Goal: Task Accomplishment & Management: Manage account settings

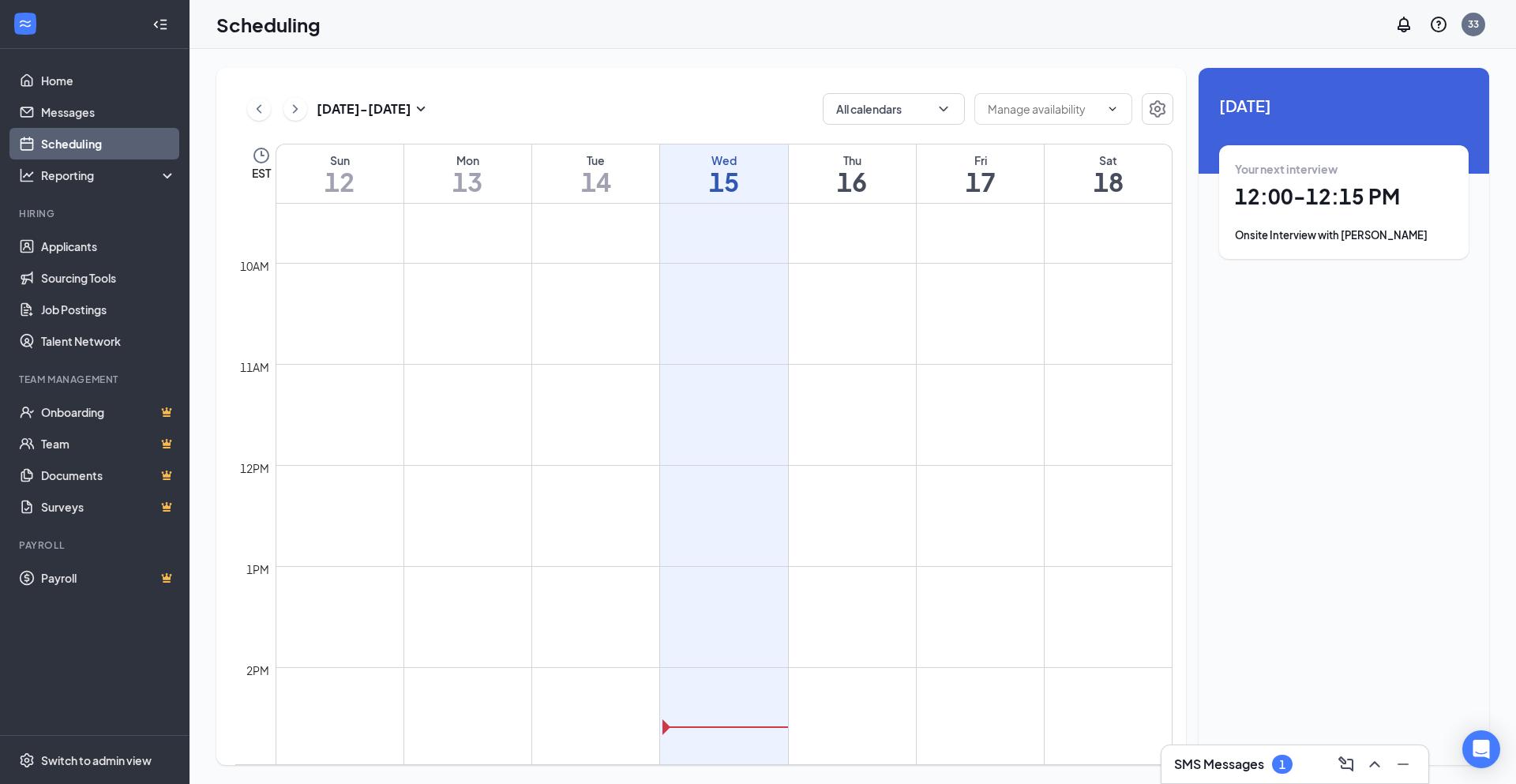
scroll to position [950, 0]
click at [116, 255] on link "Applicants" at bounding box center [108, 246] width 135 height 32
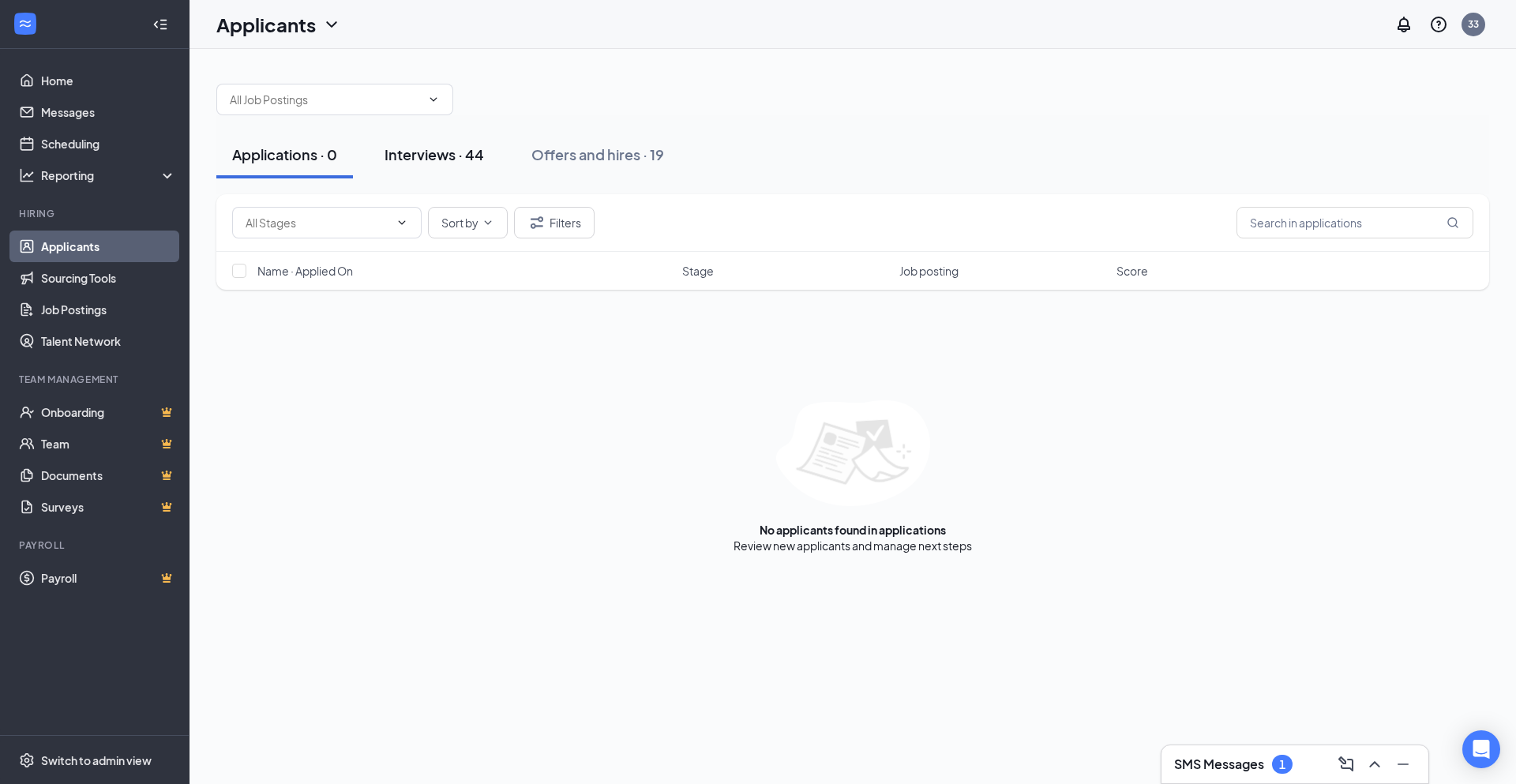
click at [409, 152] on div "Interviews · 44" at bounding box center [434, 154] width 100 height 20
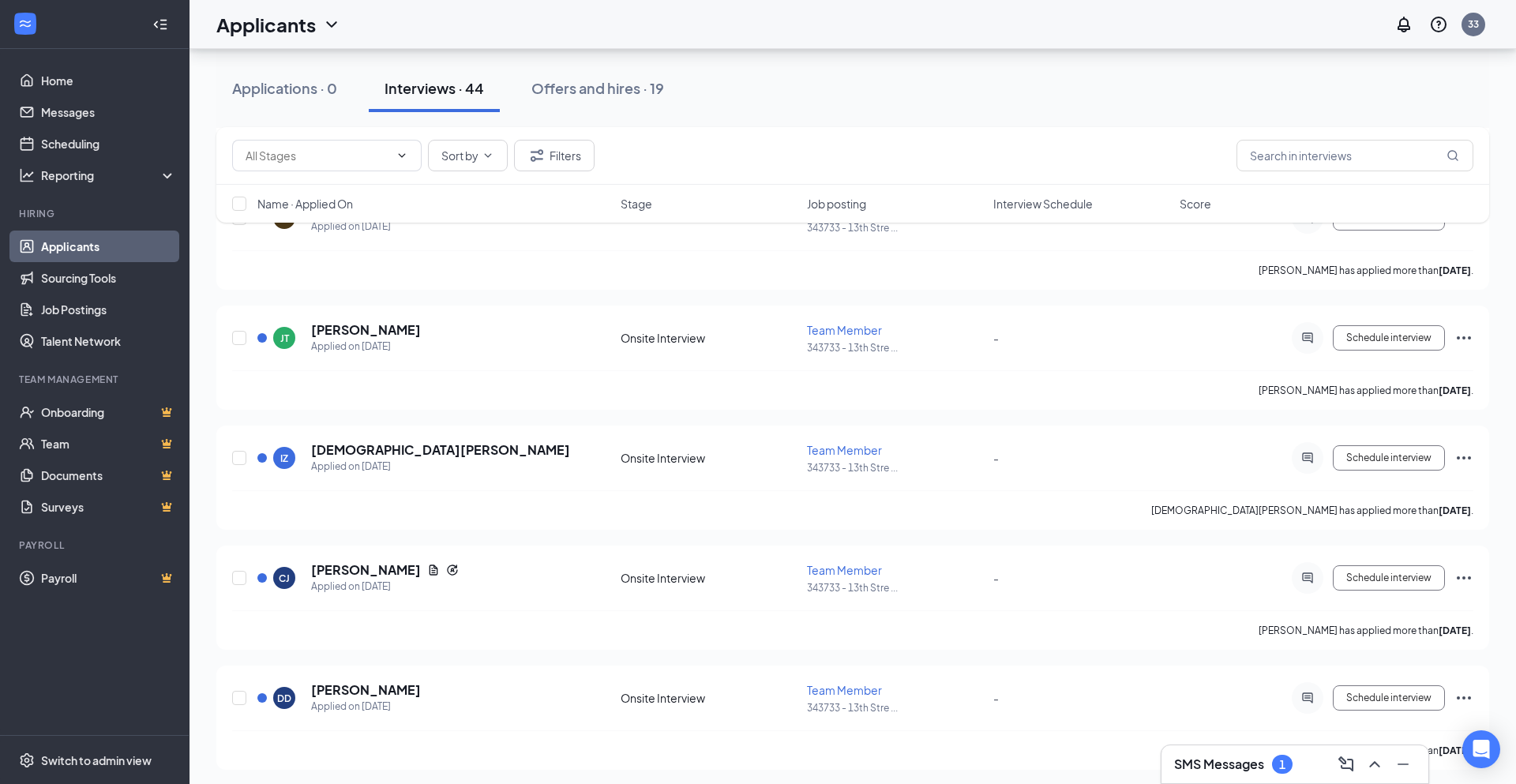
scroll to position [1391, 0]
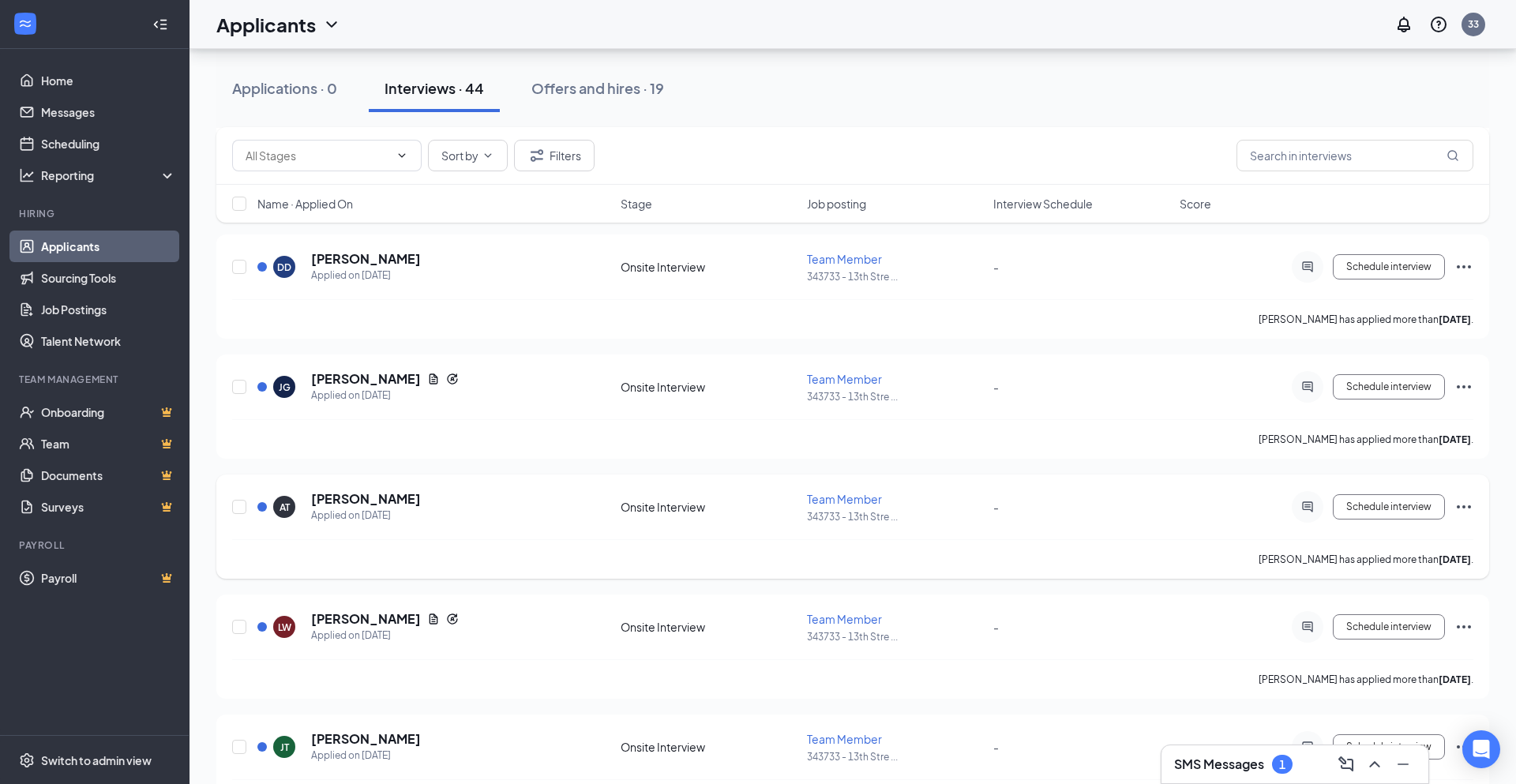
click at [1462, 506] on icon "Ellipses" at bounding box center [1463, 506] width 14 height 3
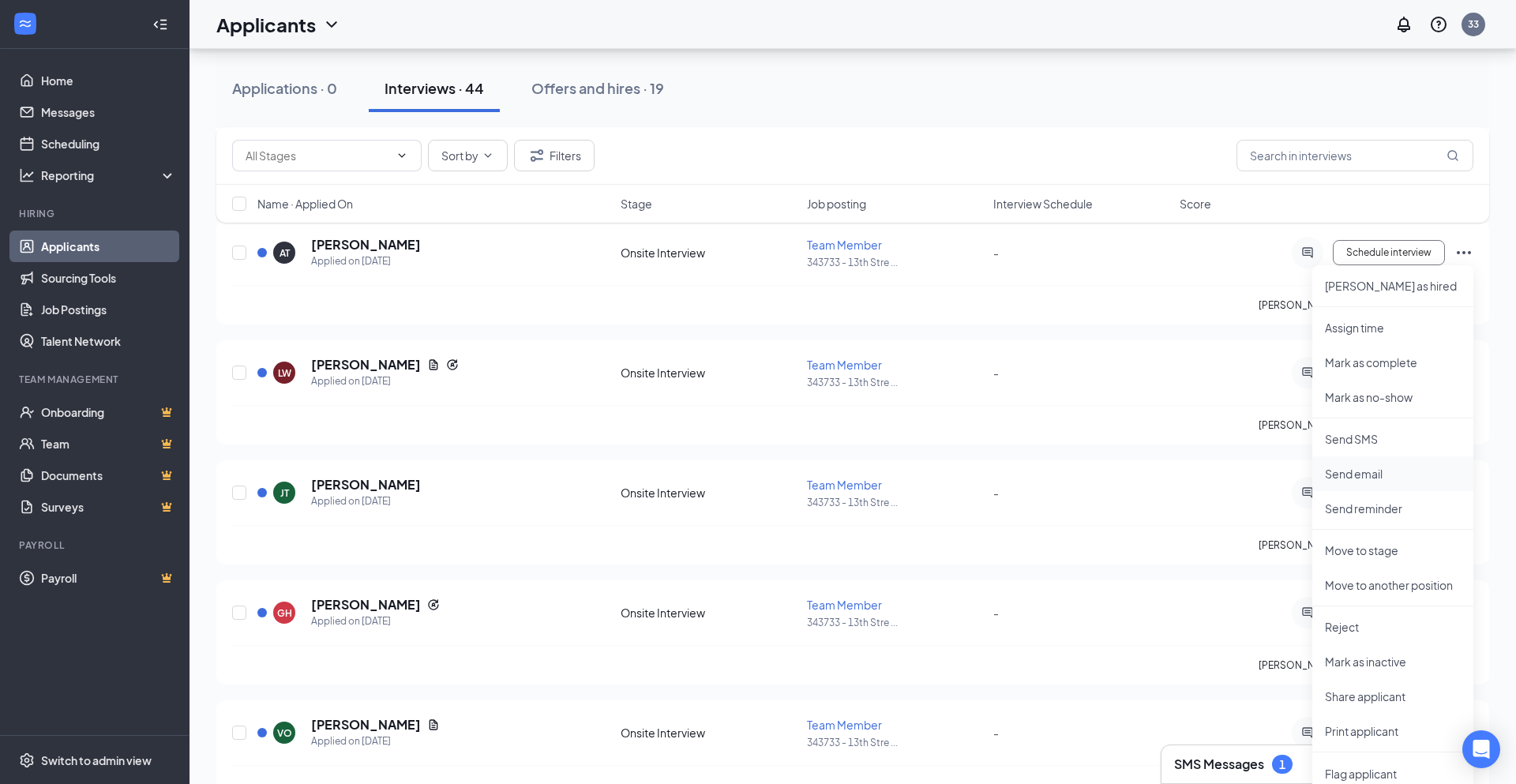
scroll to position [1646, 0]
click at [1374, 544] on p "Move to stage" at bounding box center [1393, 549] width 136 height 16
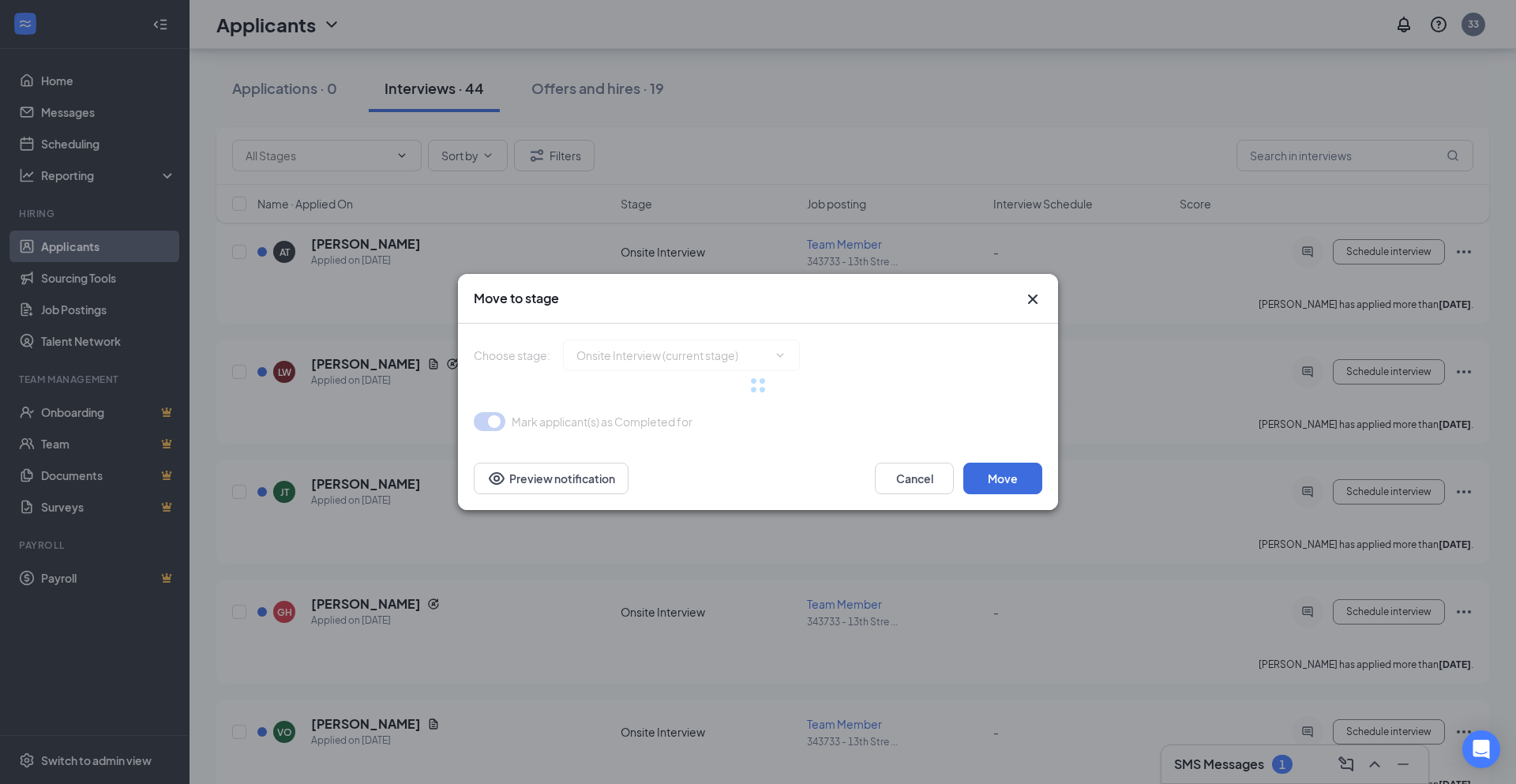
type input "Offer Letter (next stage)"
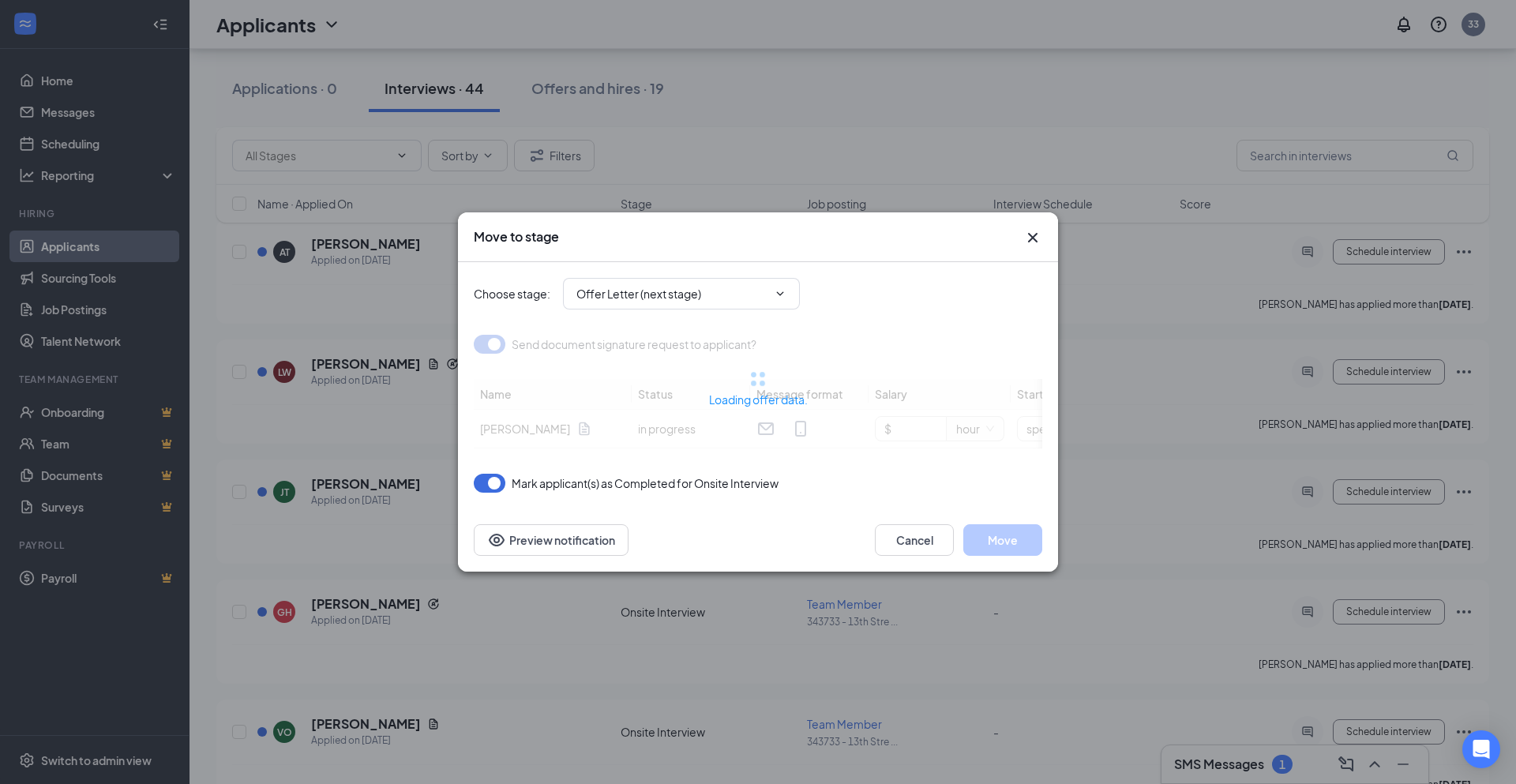
type input "[DATE]"
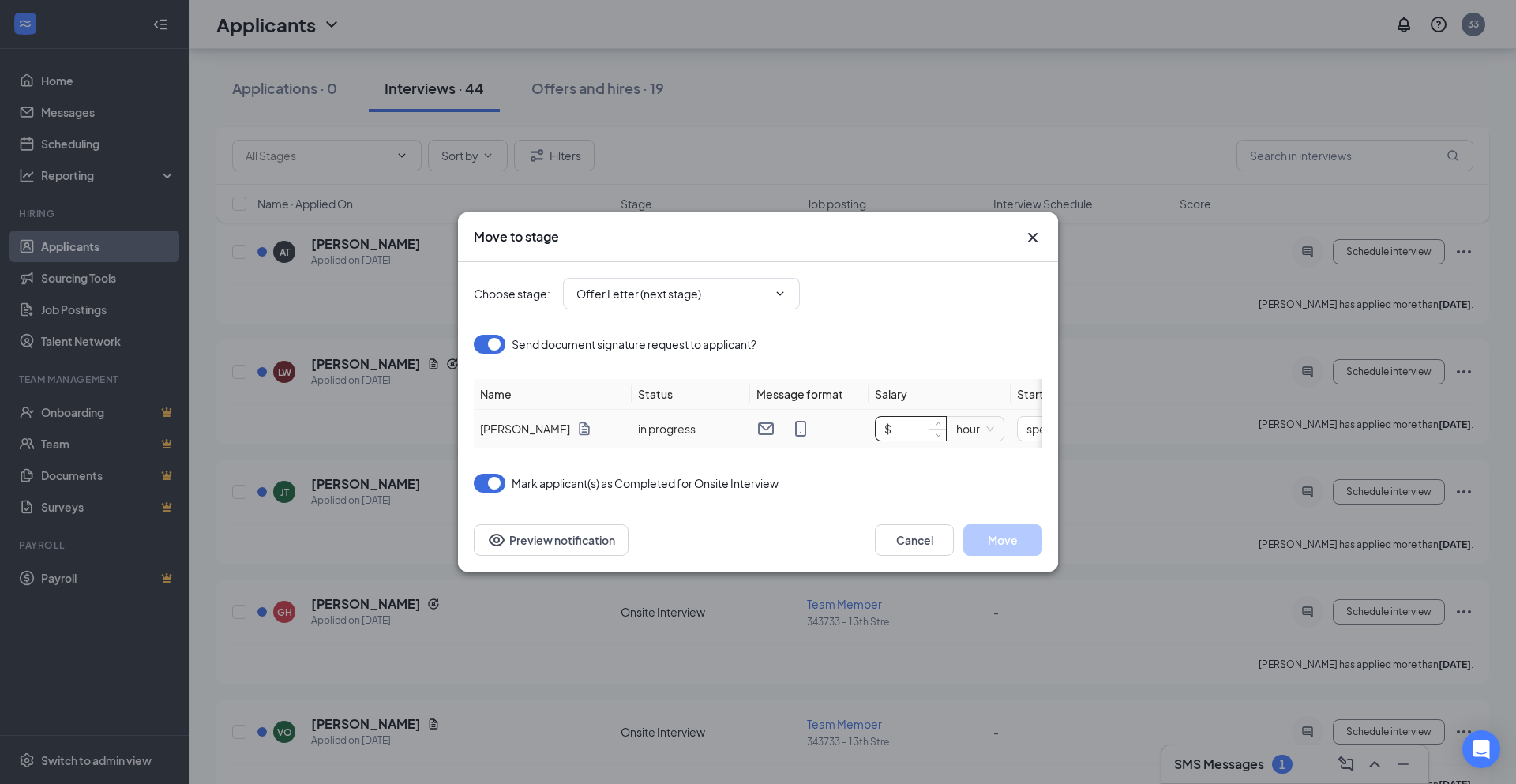
click at [913, 431] on input "$" at bounding box center [910, 428] width 70 height 23
type input "$ 14.00"
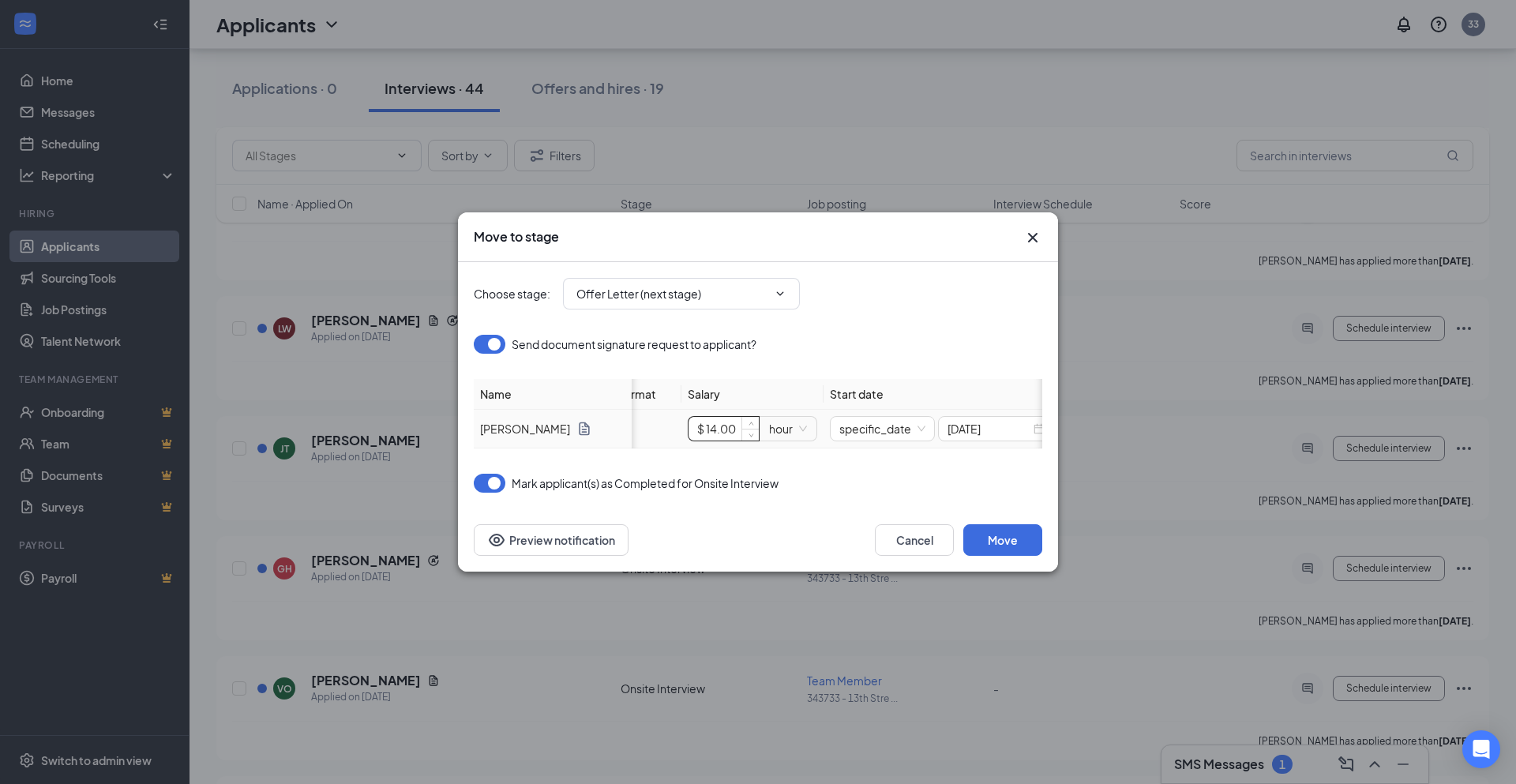
scroll to position [0, 205]
type input "$ 14"
click at [962, 431] on input at bounding box center [971, 428] width 83 height 18
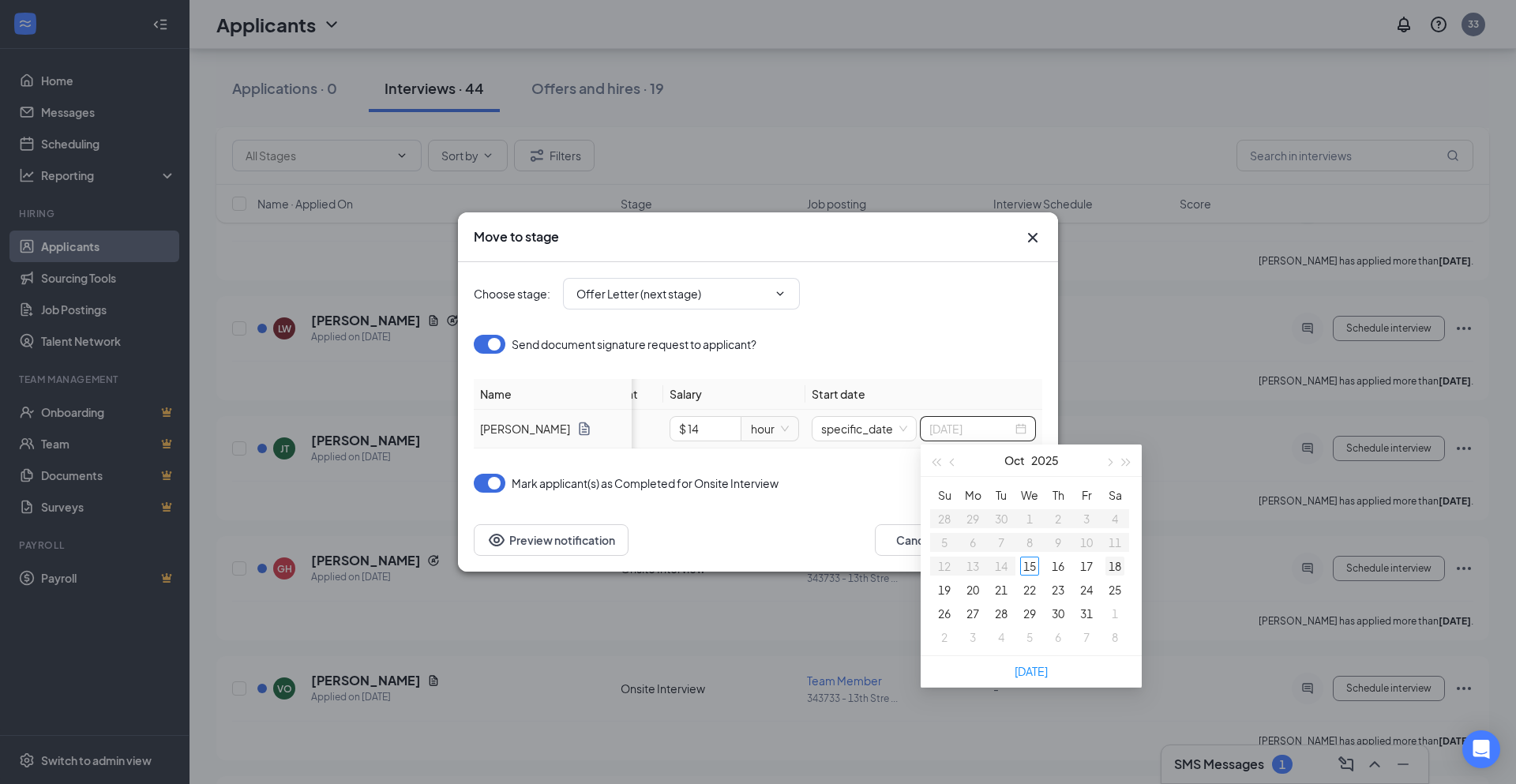
type input "[DATE]"
click at [1110, 570] on div "18" at bounding box center [1115, 566] width 19 height 19
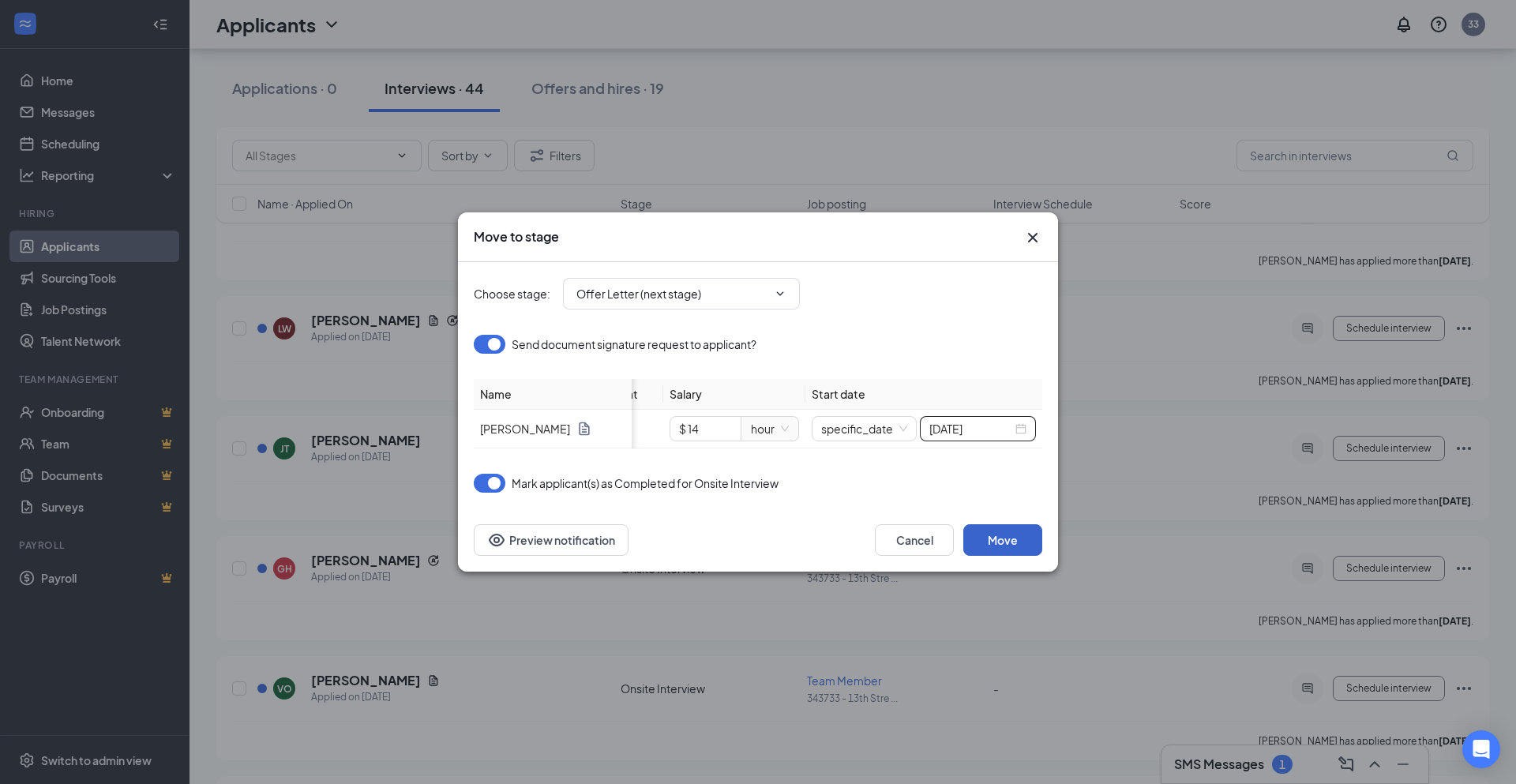
click at [999, 533] on button "Move" at bounding box center [1002, 540] width 79 height 32
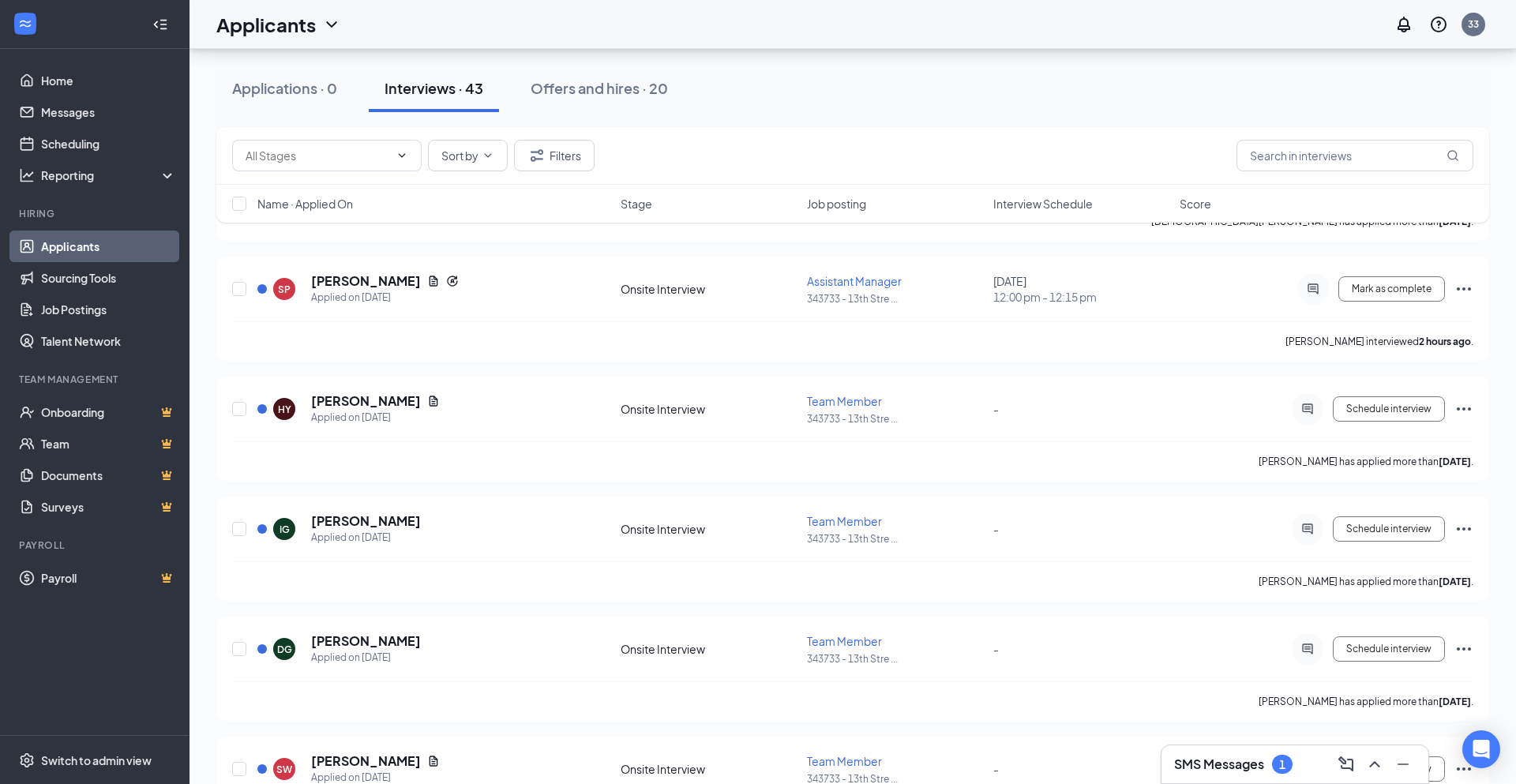
scroll to position [0, 0]
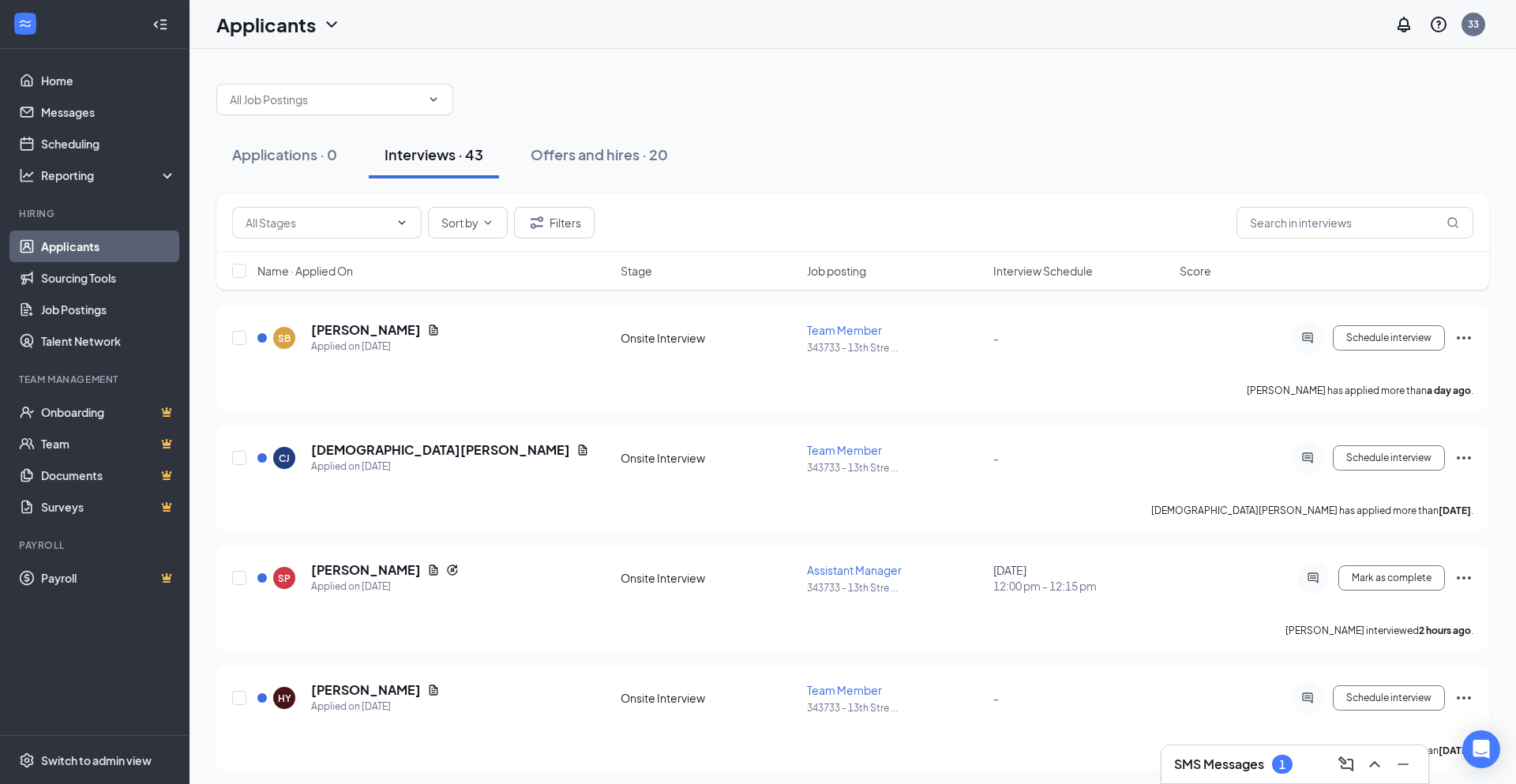
click at [671, 114] on div at bounding box center [852, 91] width 1273 height 48
click at [68, 86] on link "Home" at bounding box center [108, 80] width 135 height 32
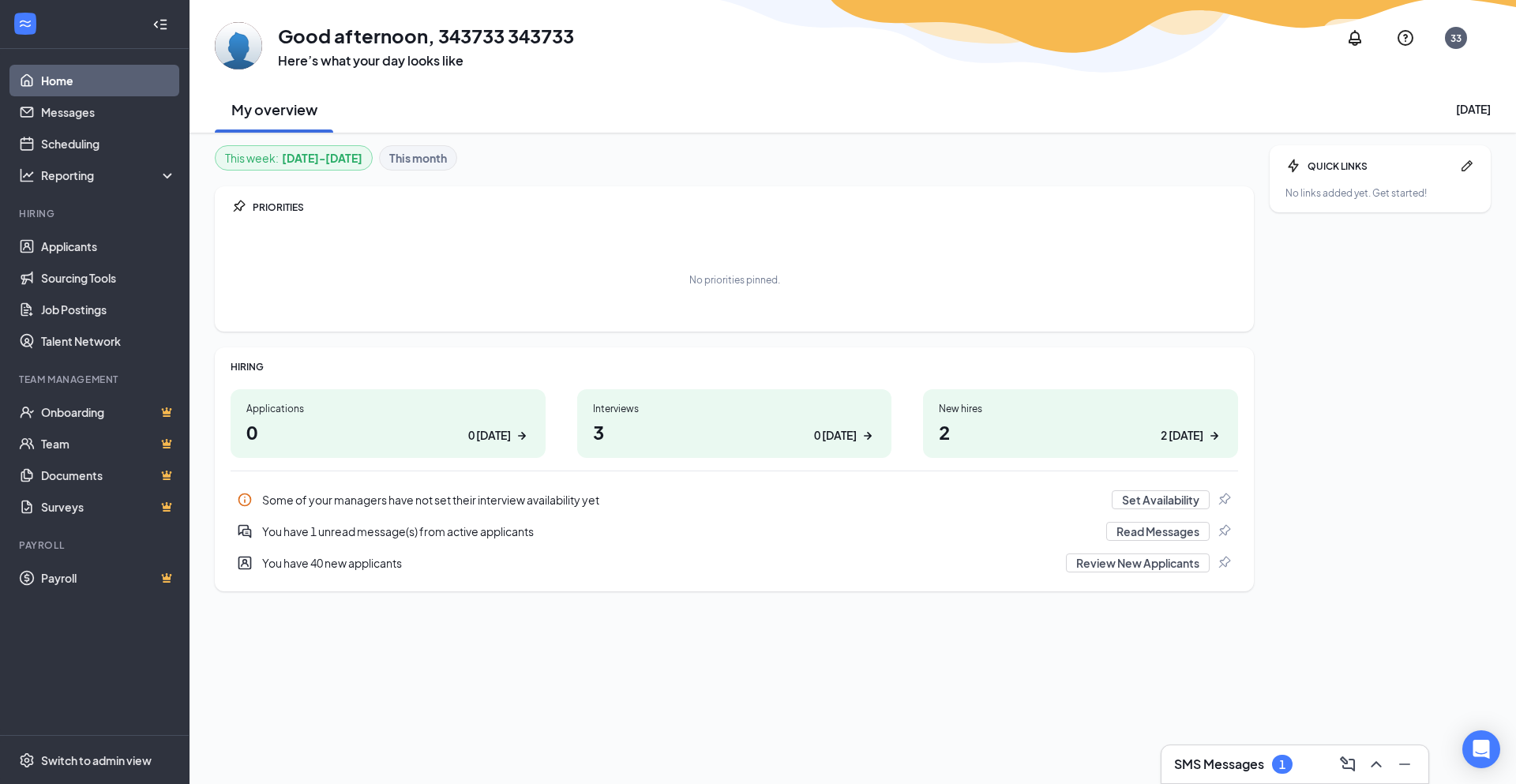
click at [1256, 765] on h3 "SMS Messages" at bounding box center [1219, 763] width 90 height 18
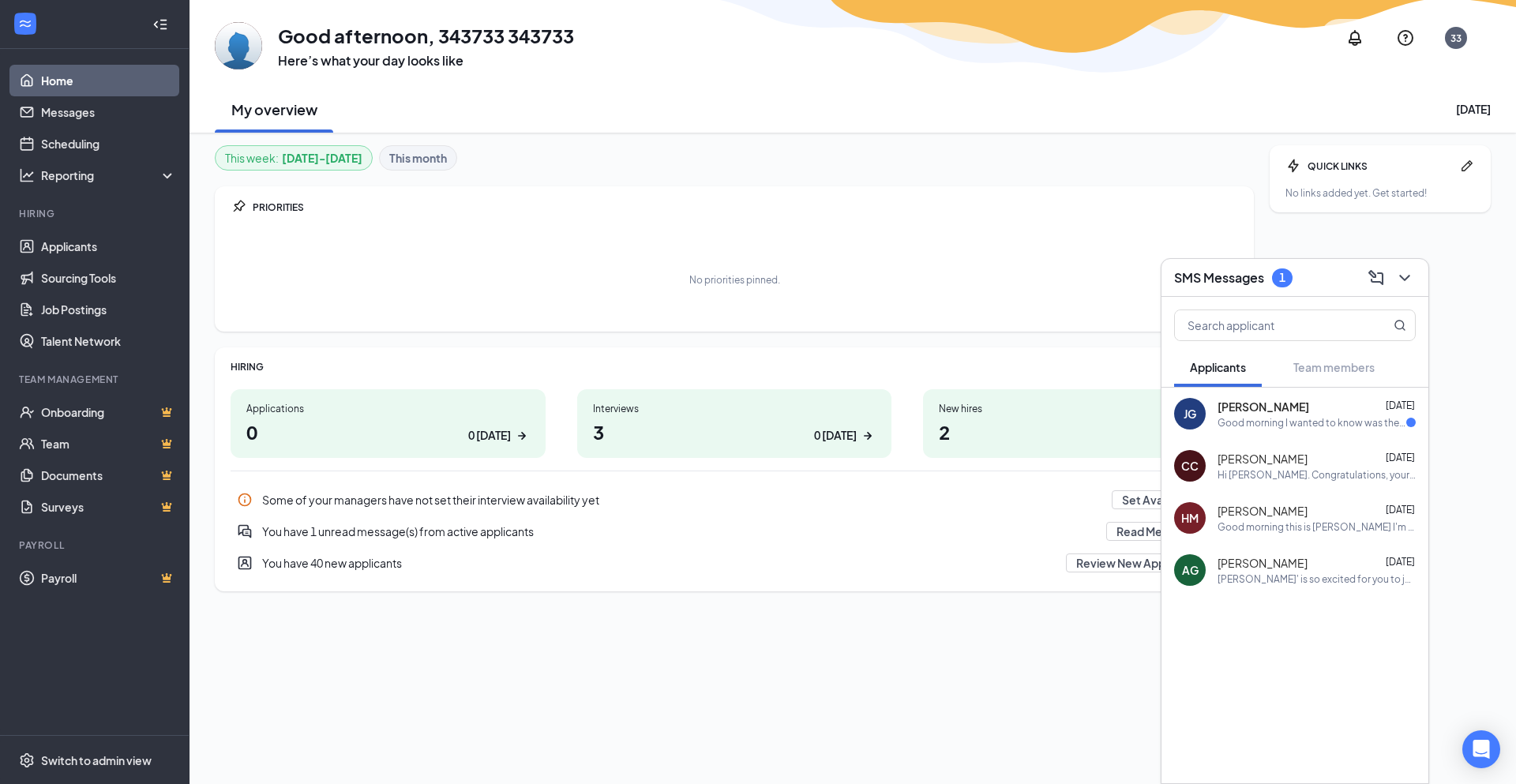
click at [1261, 418] on div "Good morning I wanted to know was there any updates after the interview?" at bounding box center [1312, 422] width 188 height 13
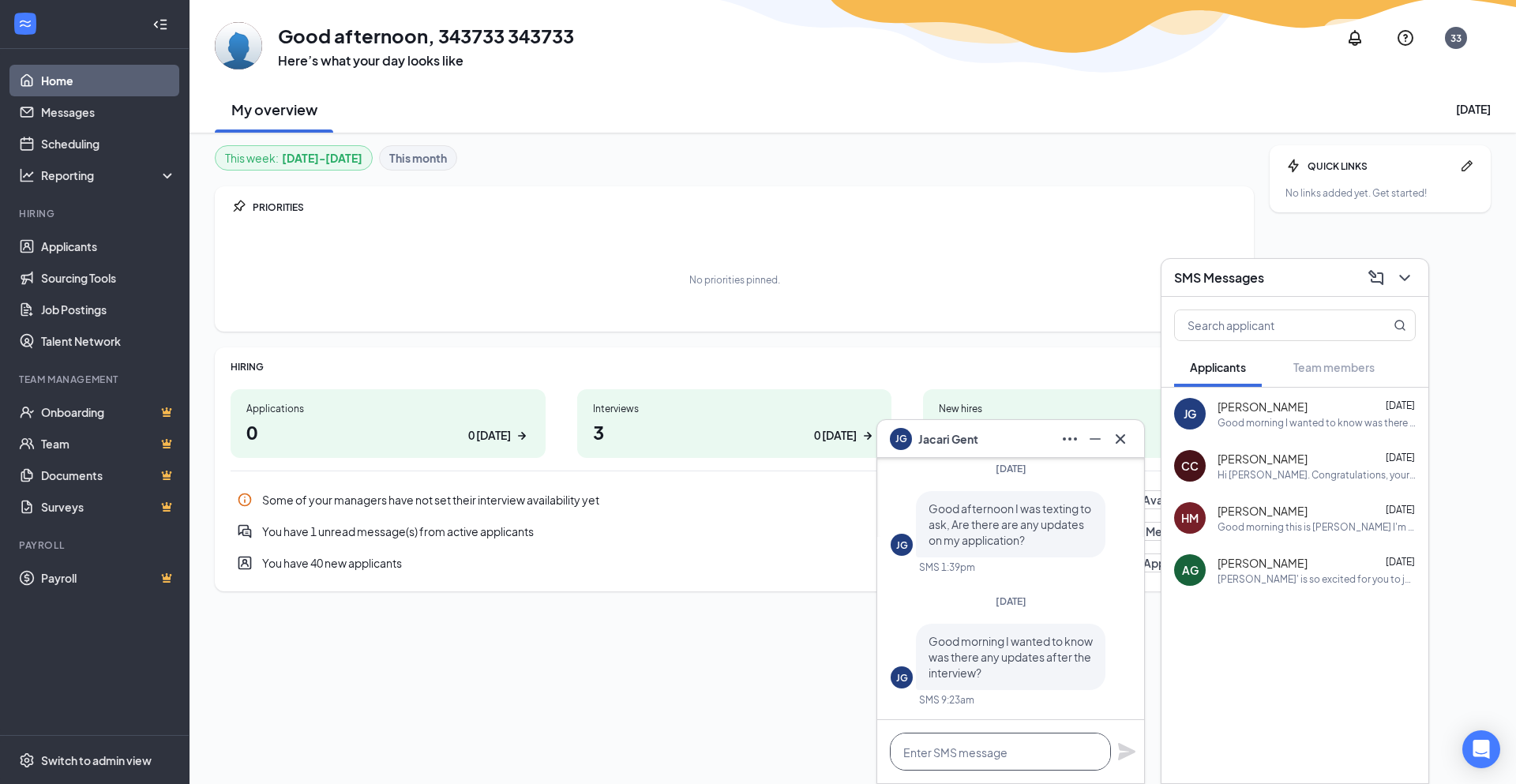
click at [1020, 742] on textarea at bounding box center [999, 751] width 221 height 38
type textarea "im"
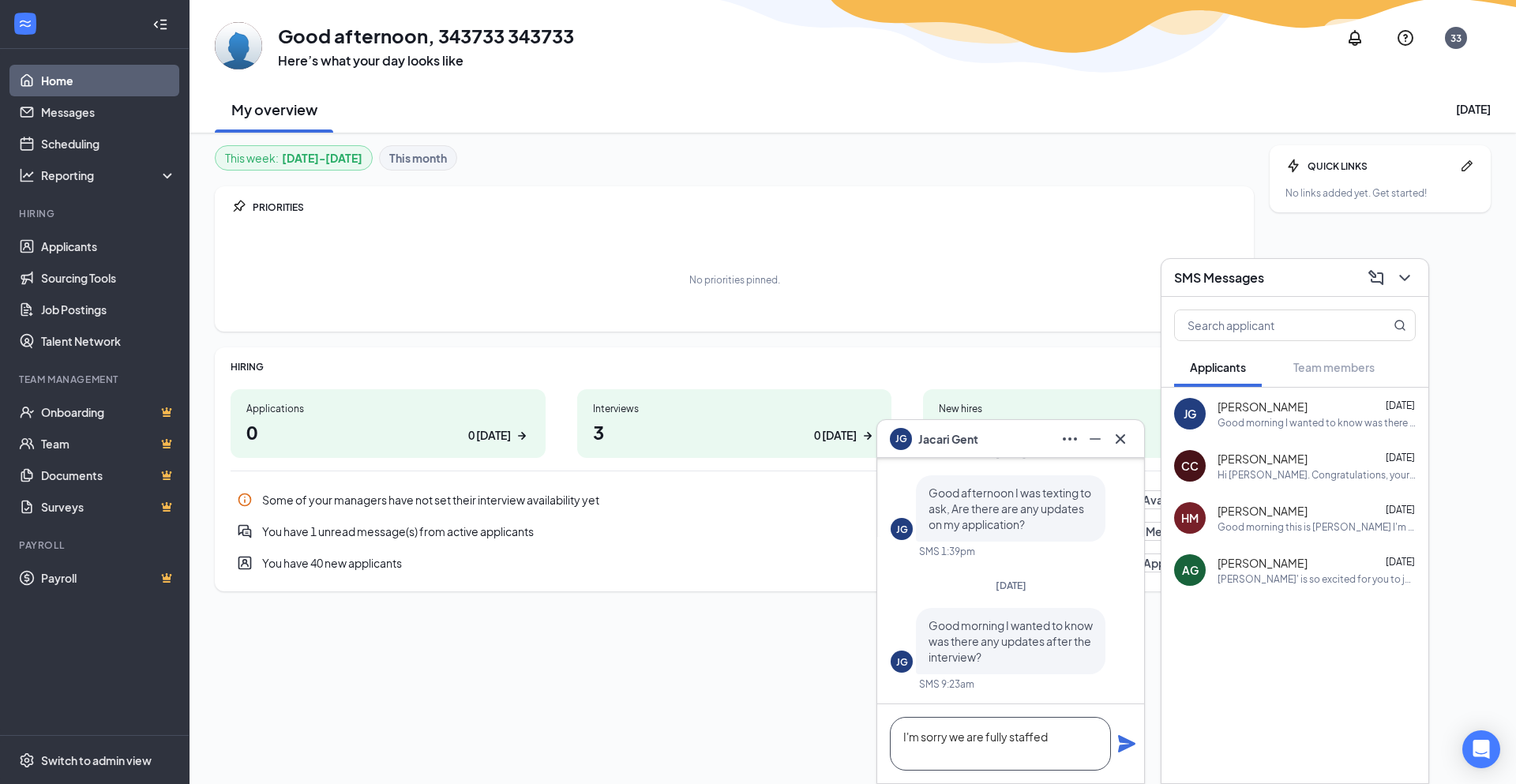
type textarea "I'm sorry we are fully staffed"
click at [1130, 744] on icon "Plane" at bounding box center [1126, 743] width 18 height 18
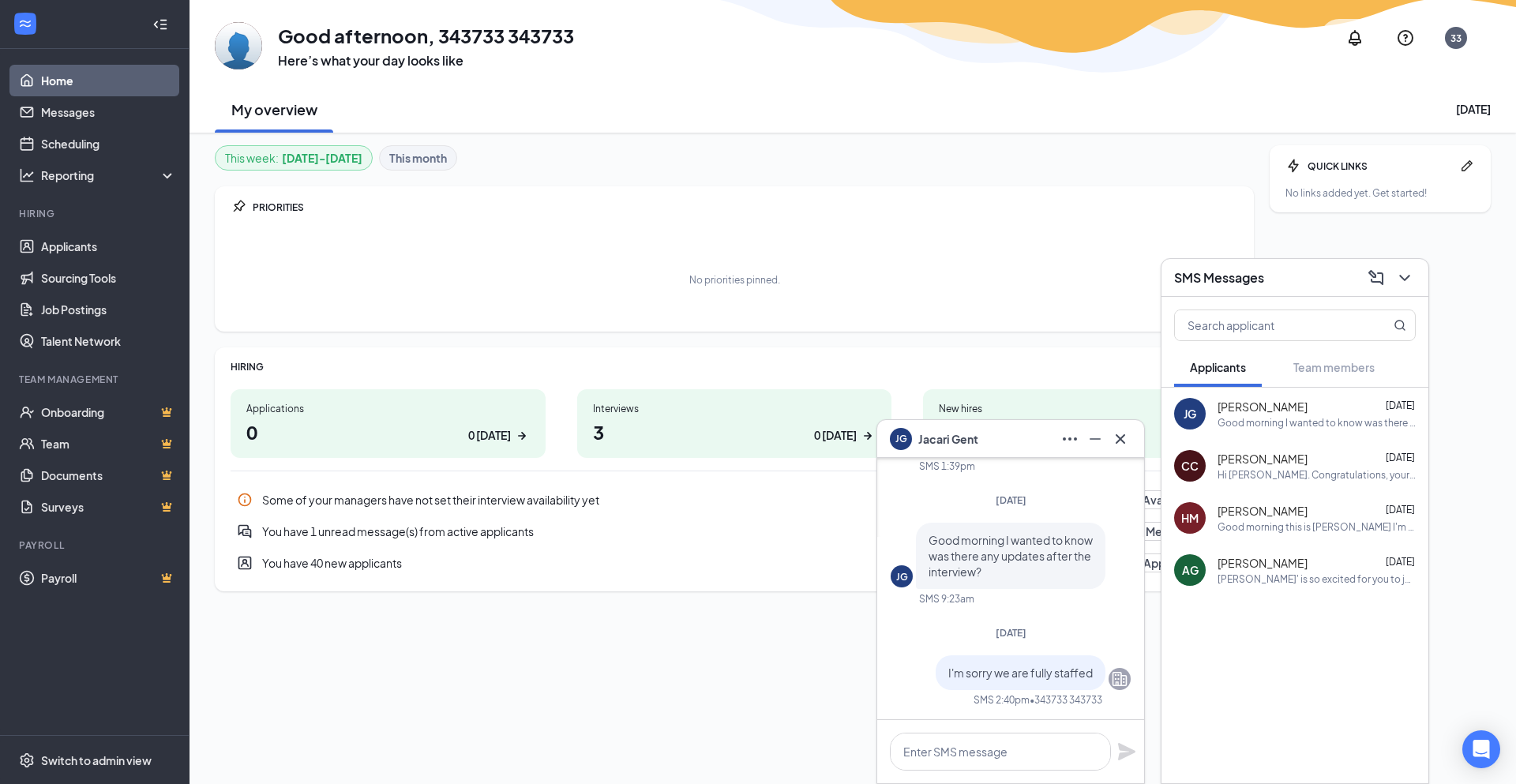
scroll to position [0, 0]
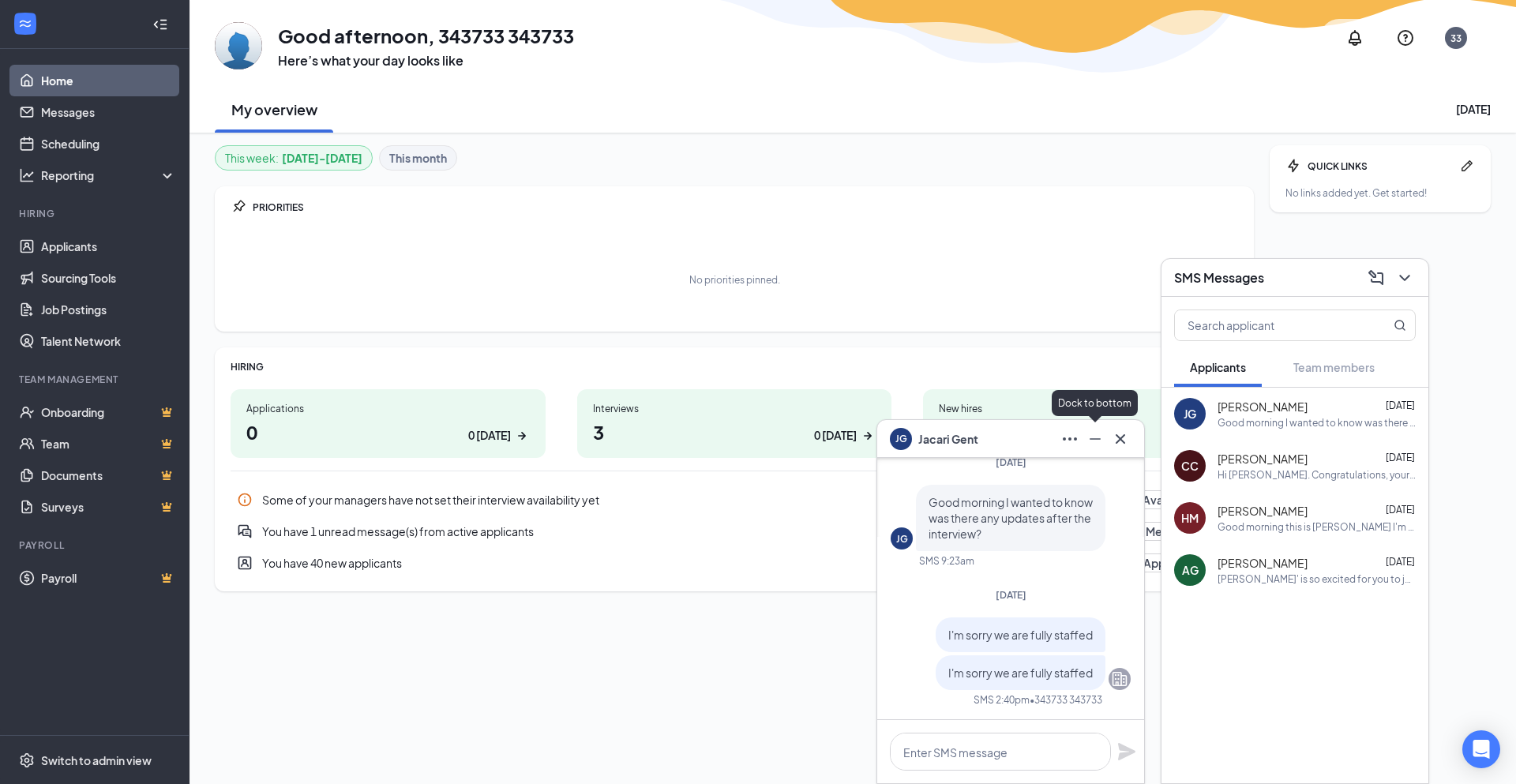
click at [1114, 438] on icon "Cross" at bounding box center [1120, 439] width 19 height 19
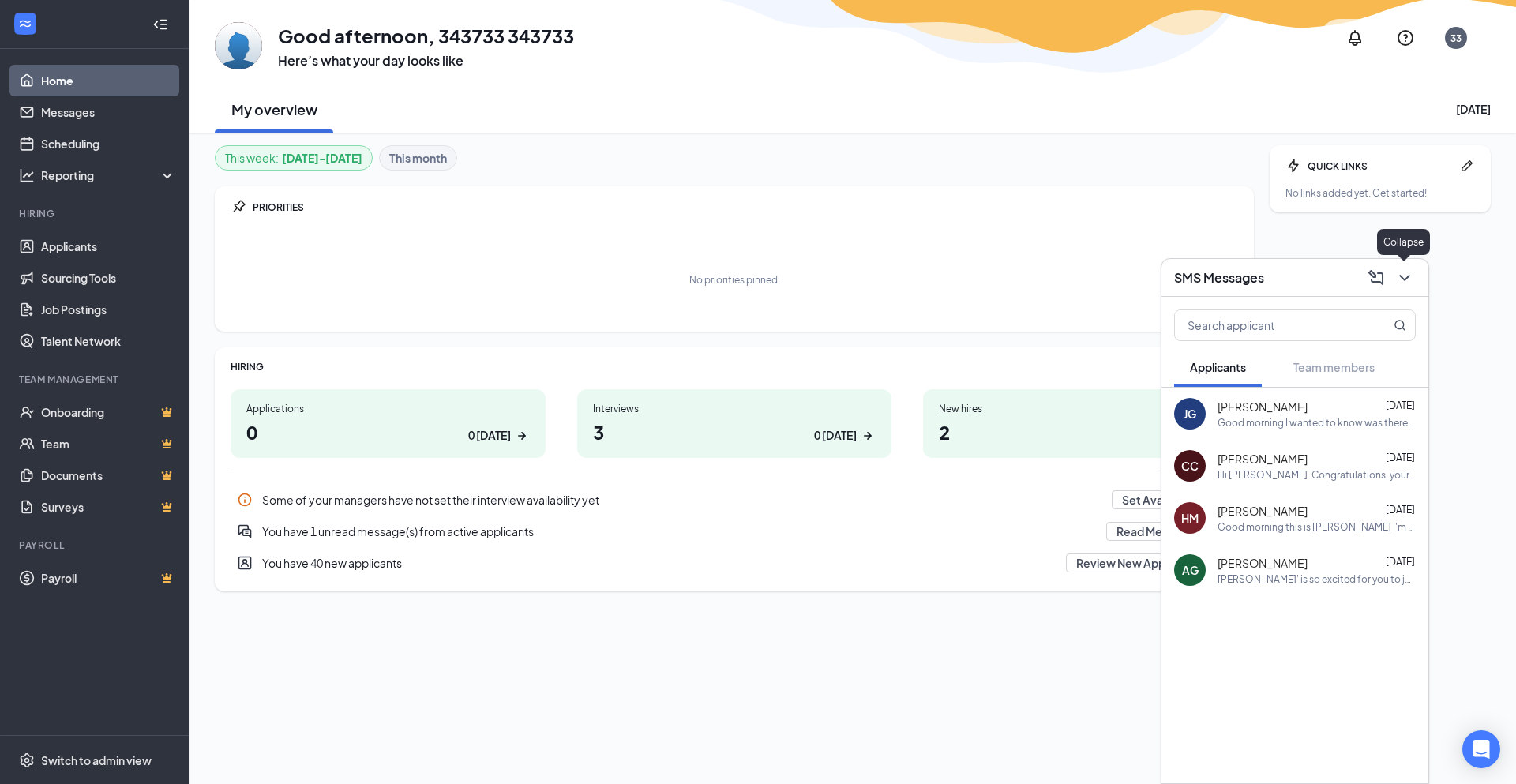
click at [1413, 276] on icon "ChevronDown" at bounding box center [1404, 278] width 19 height 19
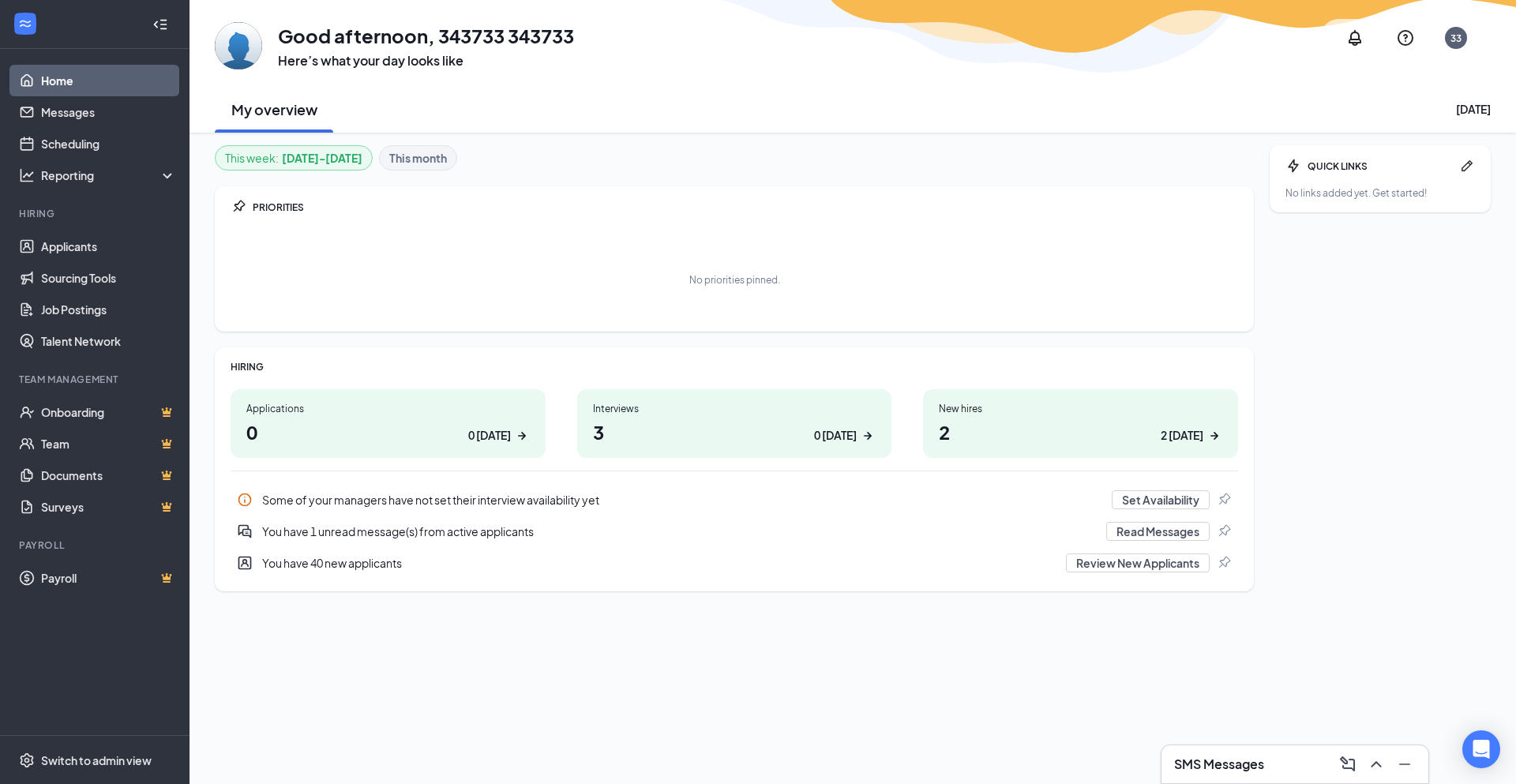
click at [97, 85] on link "Home" at bounding box center [108, 80] width 135 height 32
